Goal: Information Seeking & Learning: Learn about a topic

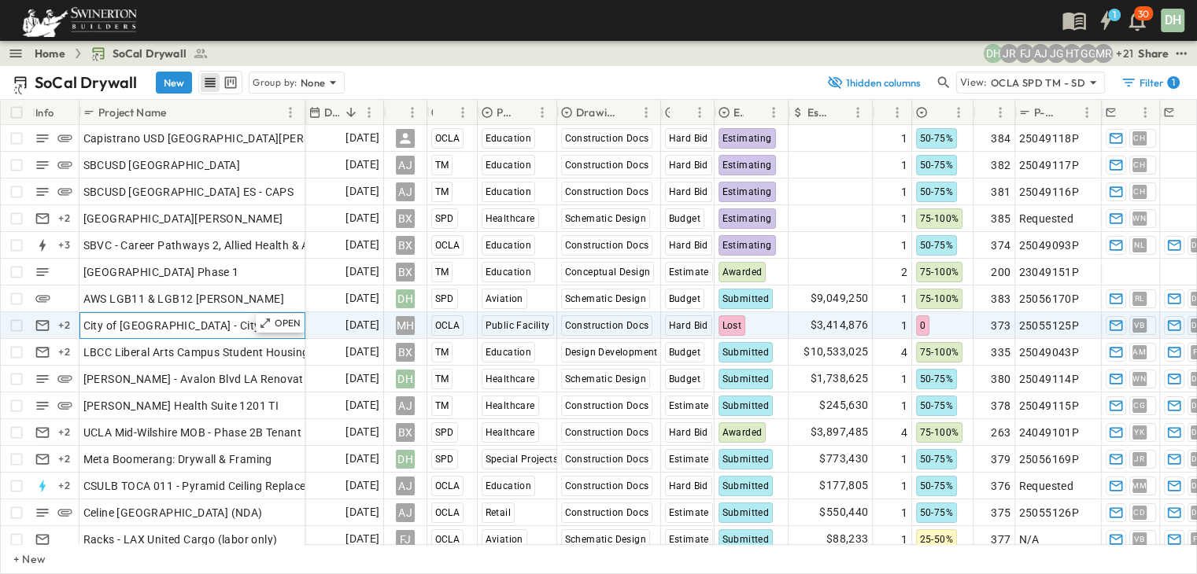
click at [190, 325] on span "City of [GEOGRAPHIC_DATA] - City Services Building" at bounding box center [216, 326] width 267 height 16
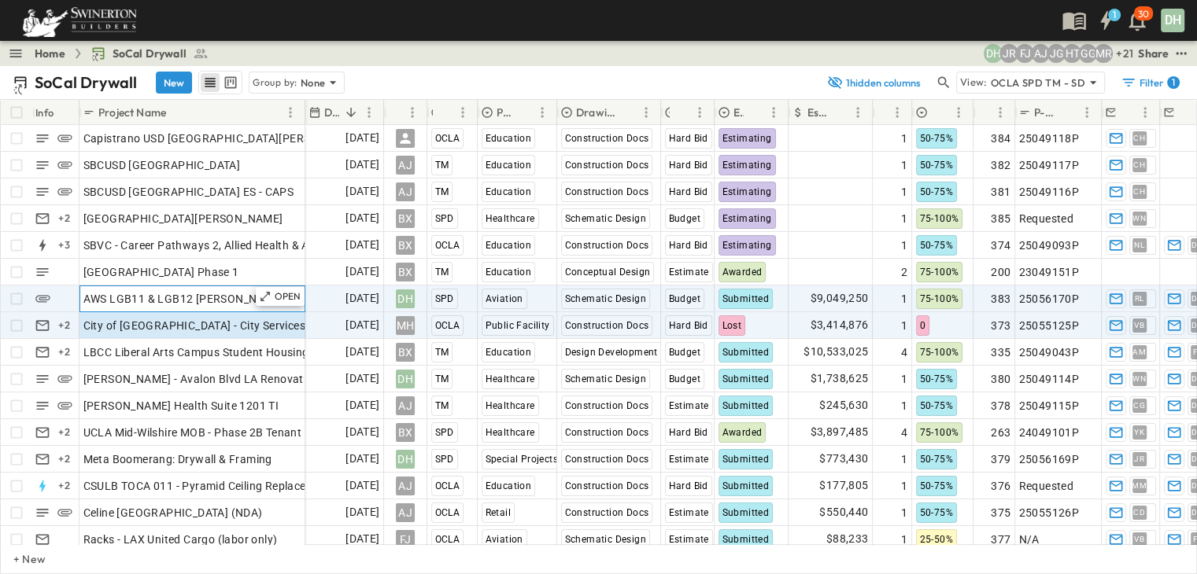
click at [236, 298] on div "AWS LGB11 & LGB12 [PERSON_NAME]" at bounding box center [192, 299] width 218 height 22
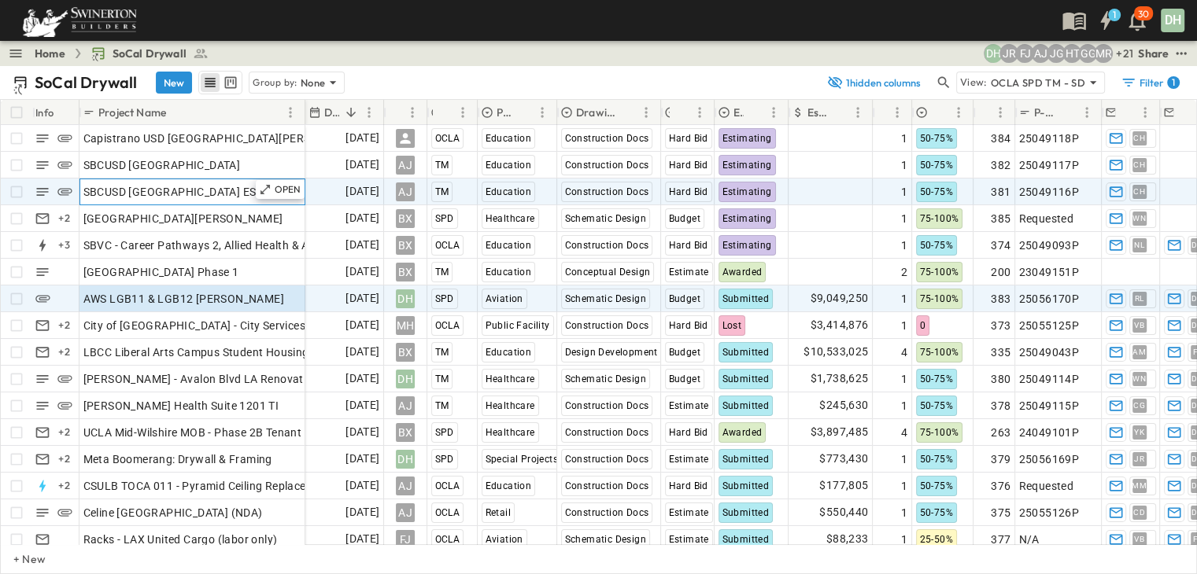
click at [234, 194] on span "SBCUSD [GEOGRAPHIC_DATA] ES - CAPS" at bounding box center [188, 192] width 211 height 16
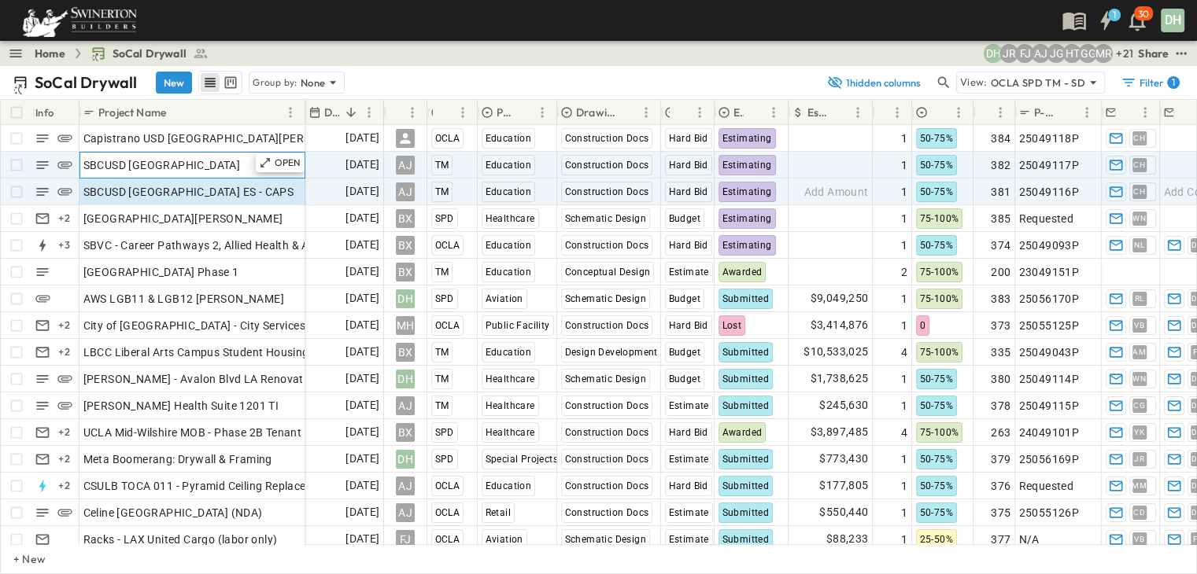
click at [230, 164] on span "SBCUSD [GEOGRAPHIC_DATA]" at bounding box center [161, 165] width 157 height 16
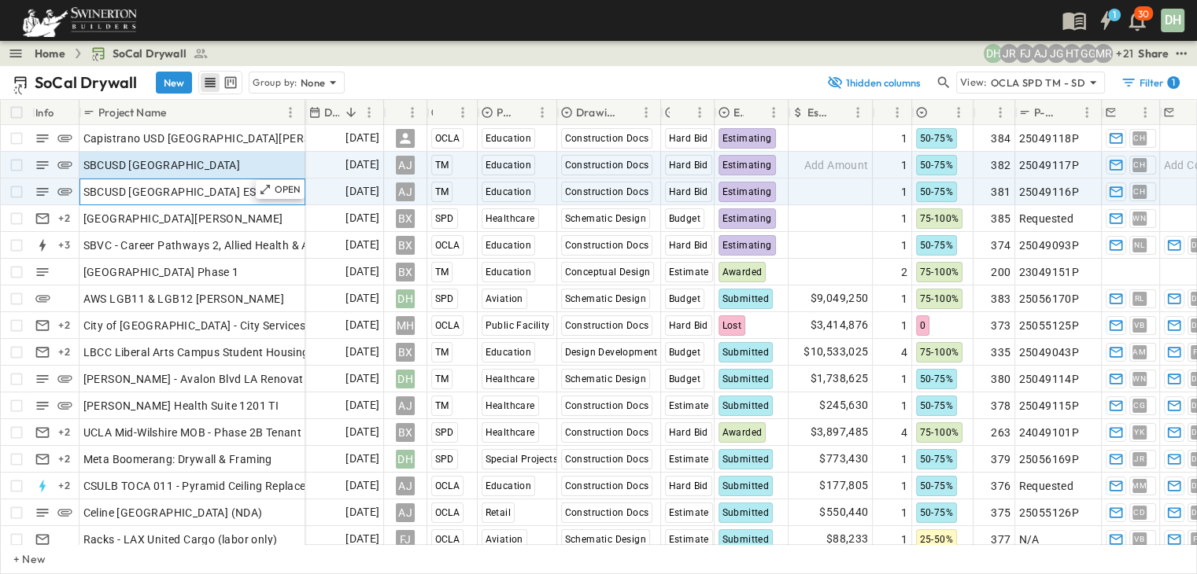
click at [227, 192] on span "SBCUSD [GEOGRAPHIC_DATA] ES - CAPS" at bounding box center [188, 192] width 211 height 16
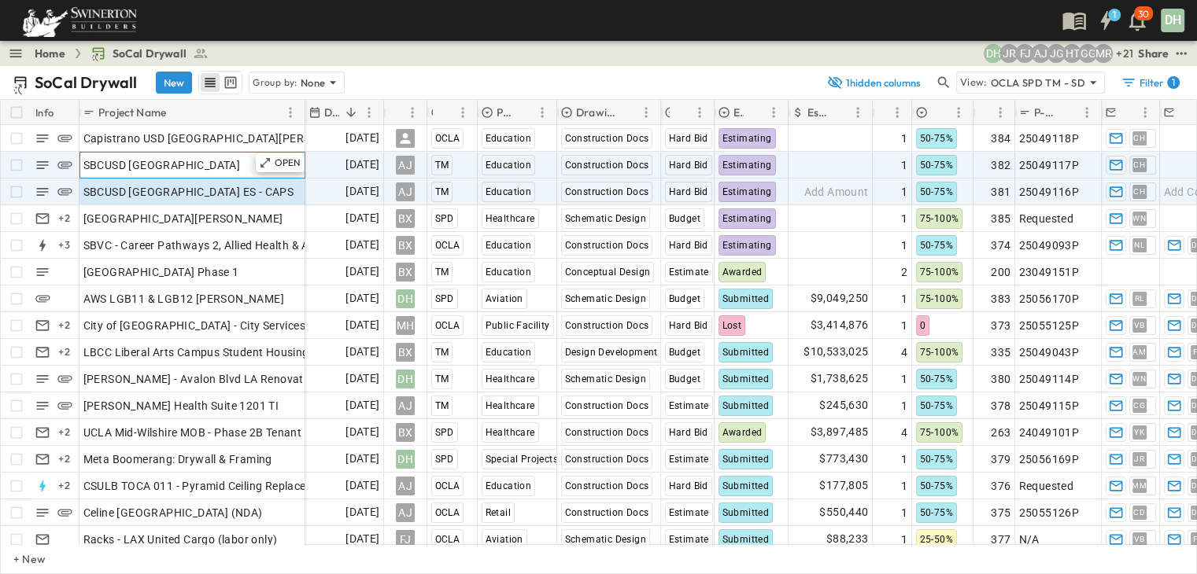
click at [227, 168] on span "SBCUSD [GEOGRAPHIC_DATA]" at bounding box center [161, 165] width 157 height 16
